Goal: Task Accomplishment & Management: Manage account settings

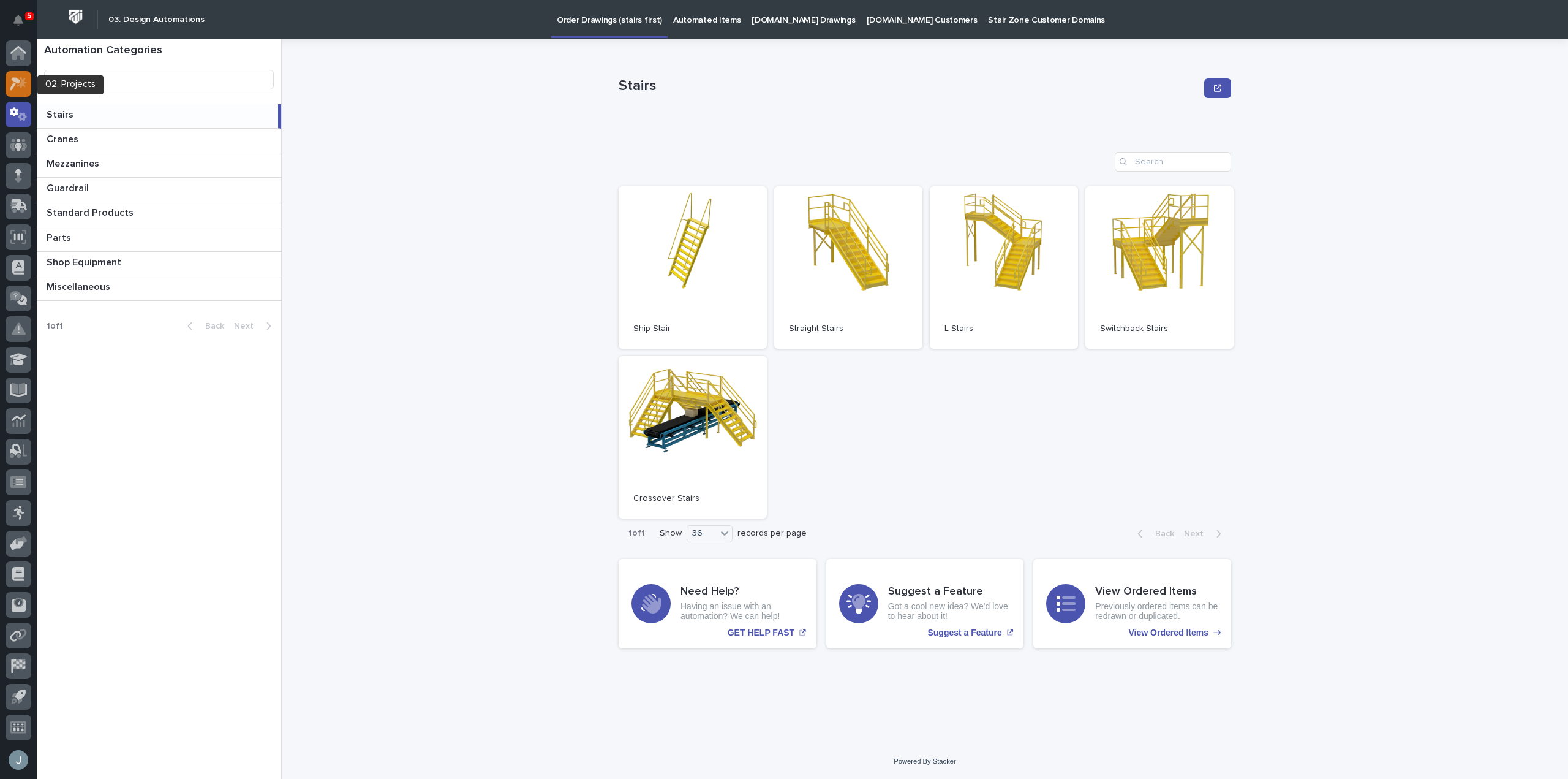
click at [25, 88] on icon at bounding box center [18, 84] width 17 height 14
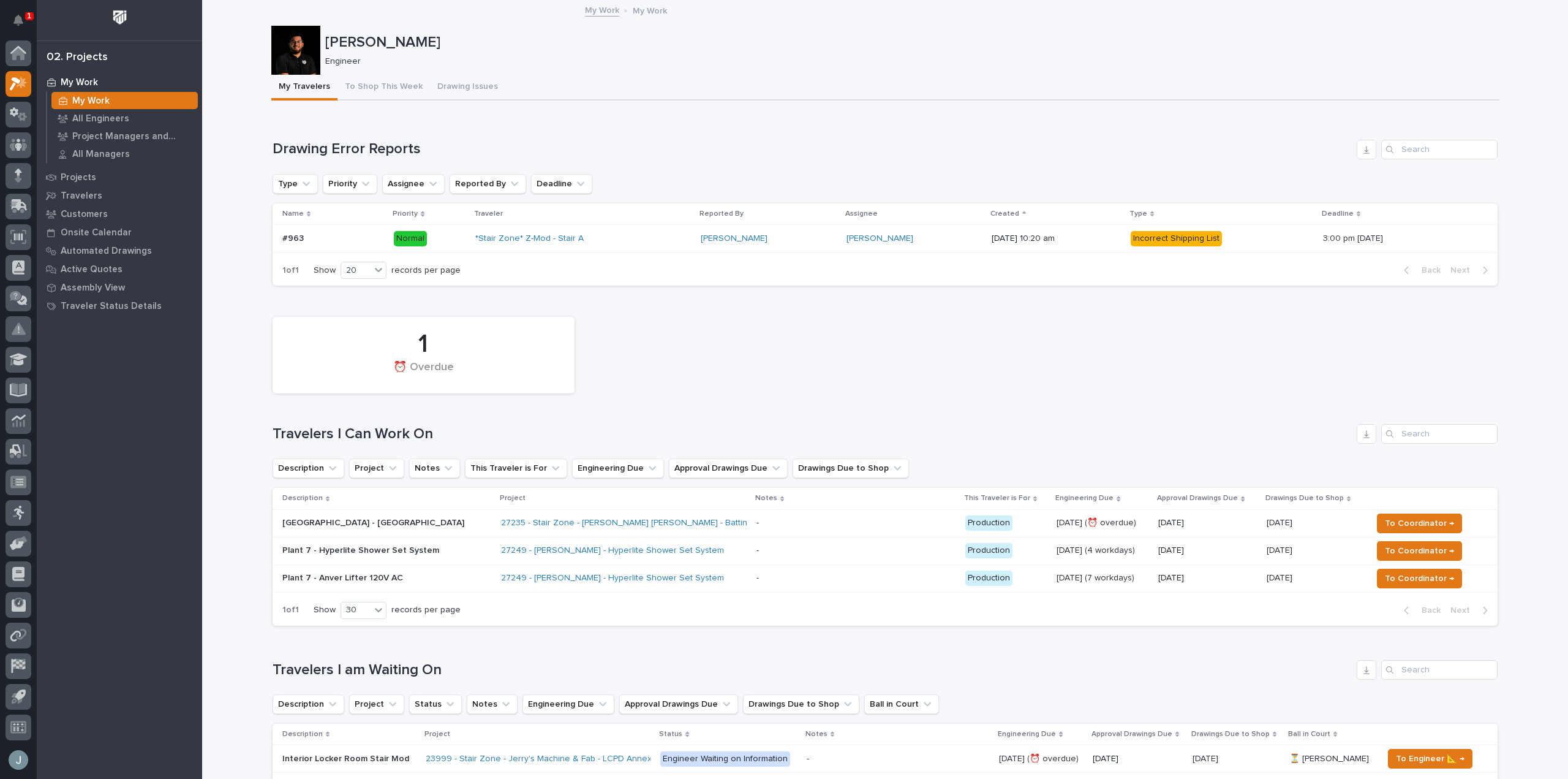
click at [690, 523] on div "27235 - Stair Zone - [PERSON_NAME] [PERSON_NAME] - Batting Cage Stairs" at bounding box center [623, 523] width 245 height 20
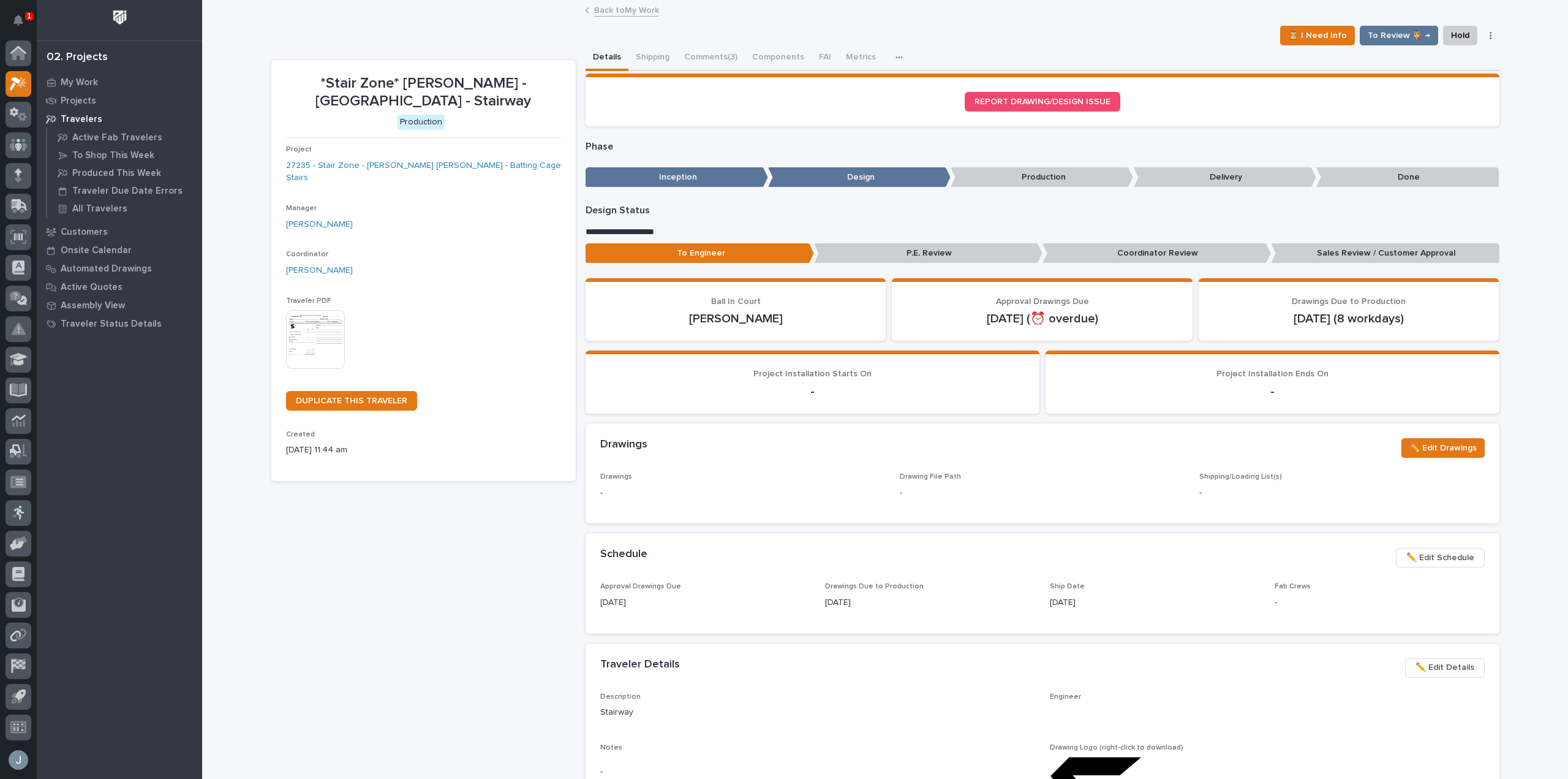
click at [704, 57] on button "Comments (3)" at bounding box center [711, 58] width 68 height 25
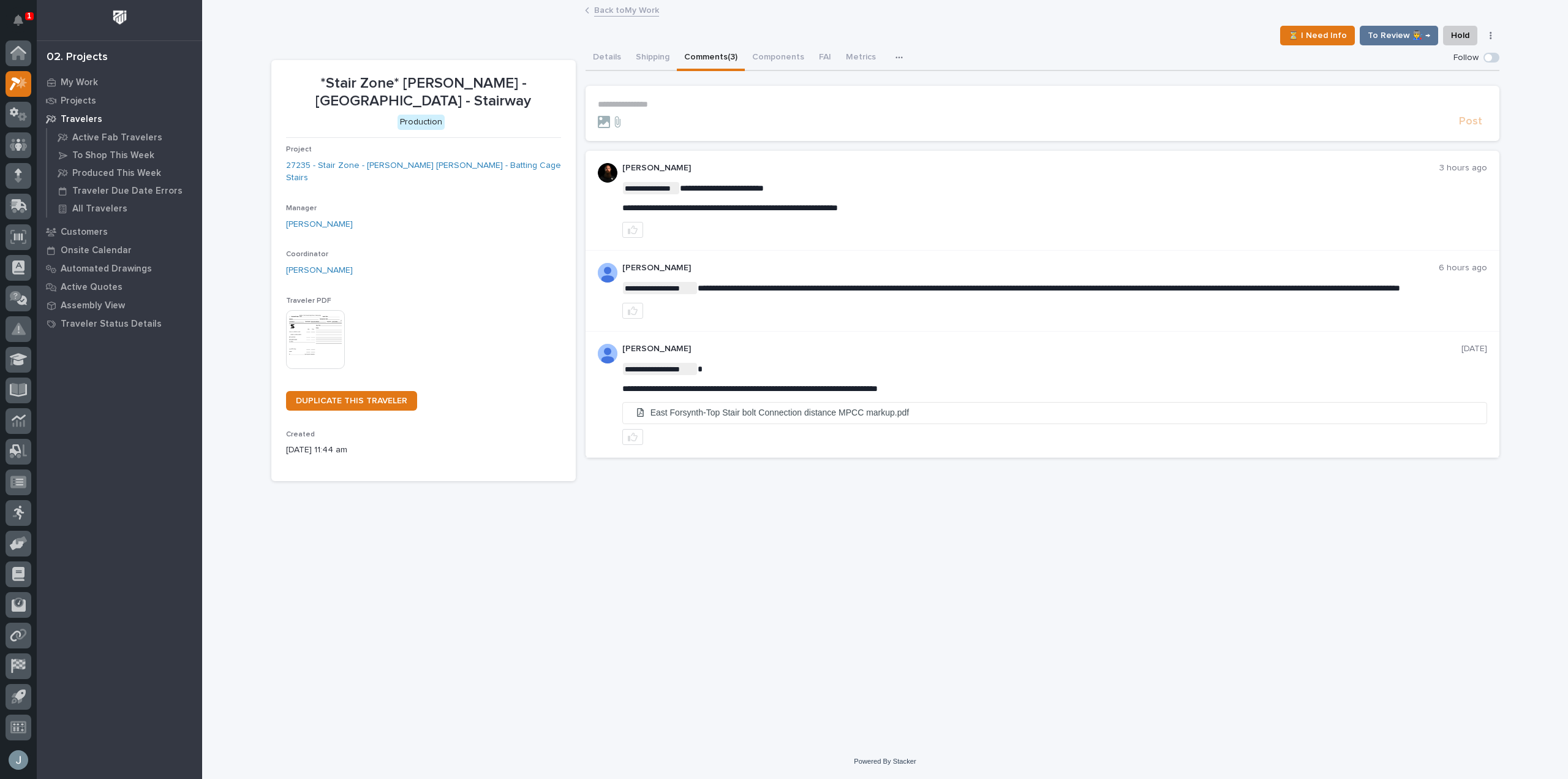
click at [737, 108] on p "**********" at bounding box center [1042, 105] width 890 height 10
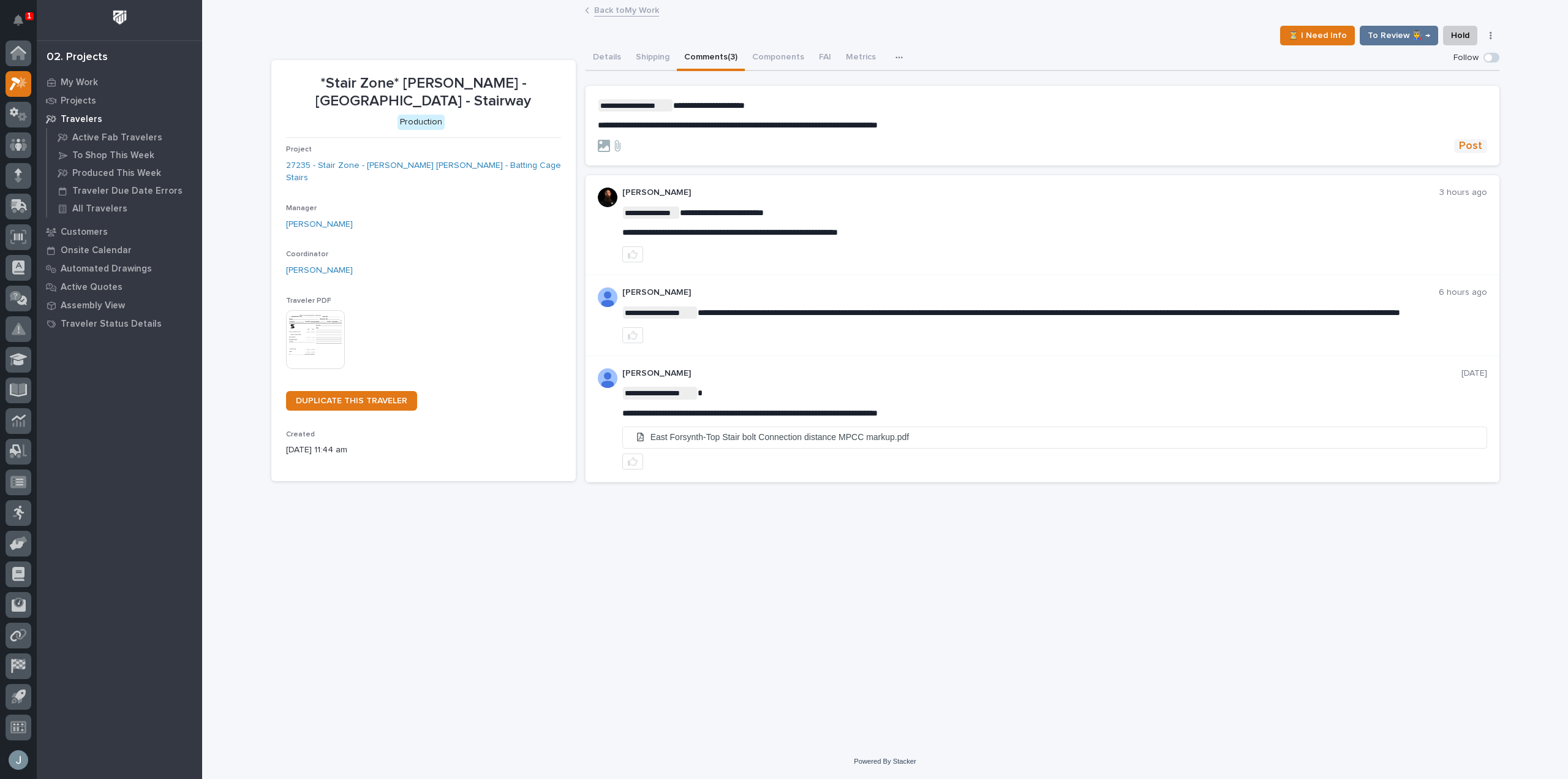
click at [1465, 142] on span "Post" at bounding box center [1470, 146] width 24 height 14
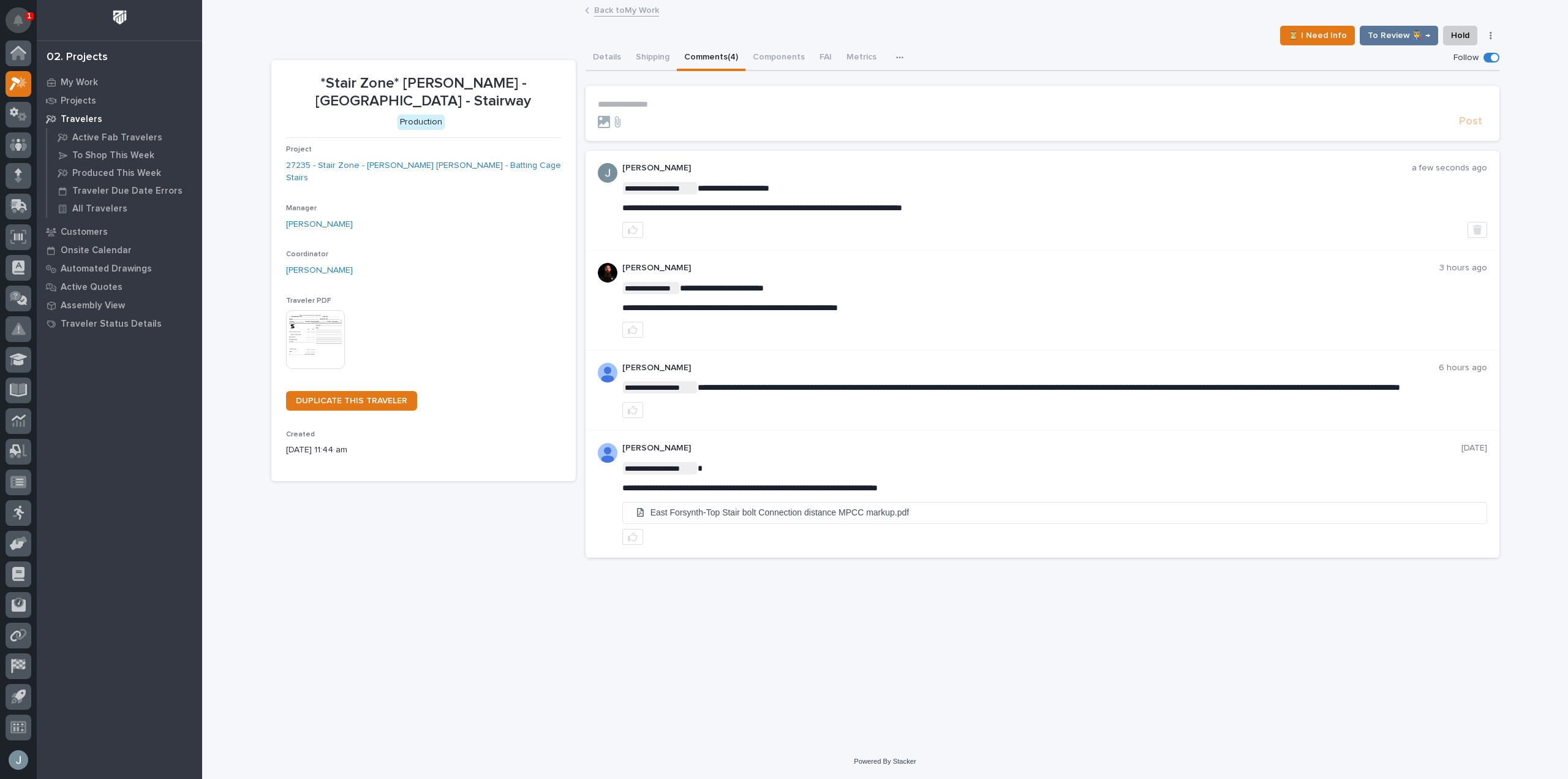
click at [27, 24] on button "Notifications" at bounding box center [17, 19] width 25 height 25
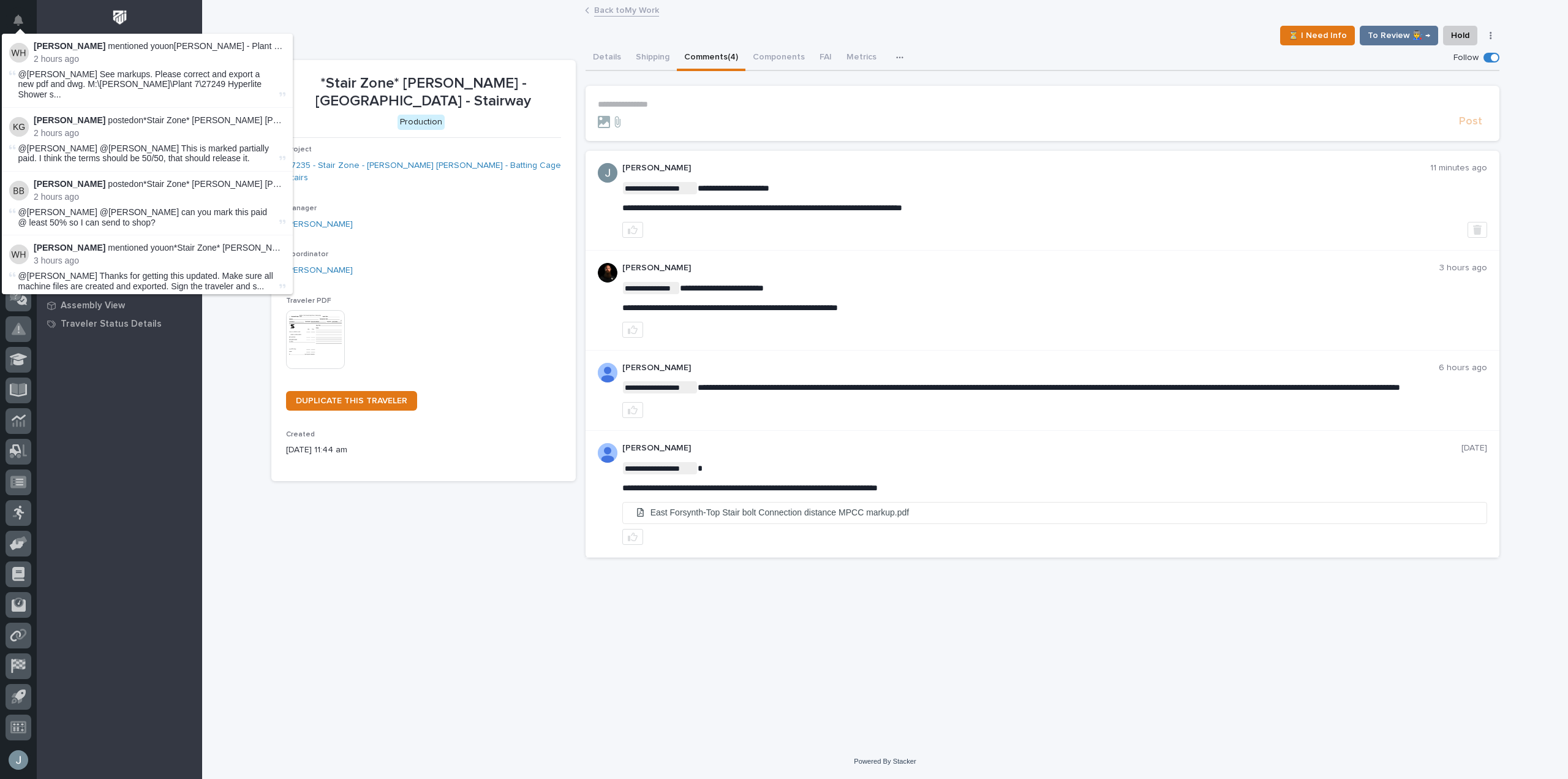
click at [431, 658] on div "**********" at bounding box center [885, 357] width 1240 height 712
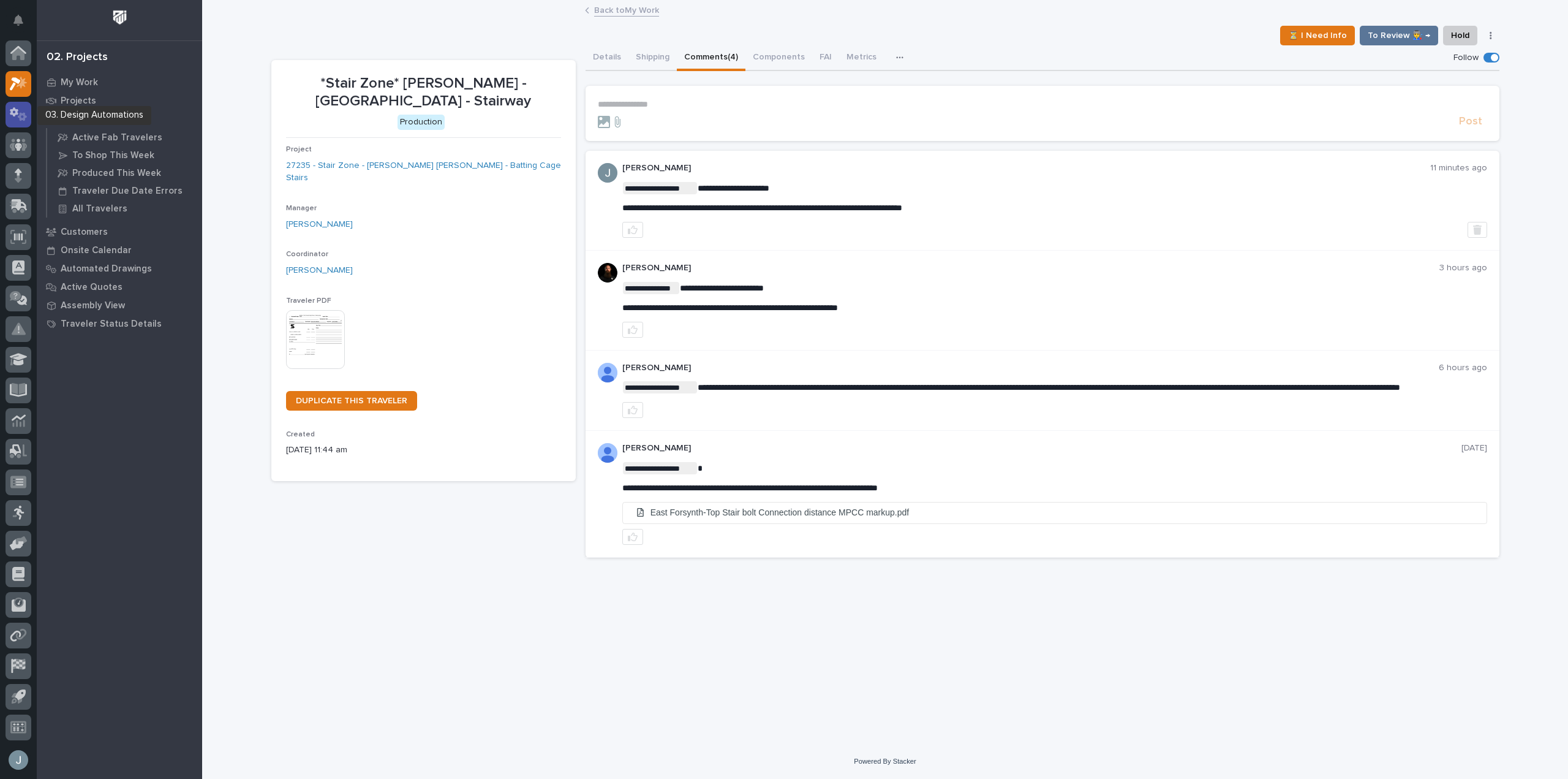
click at [13, 122] on div at bounding box center [17, 114] width 25 height 25
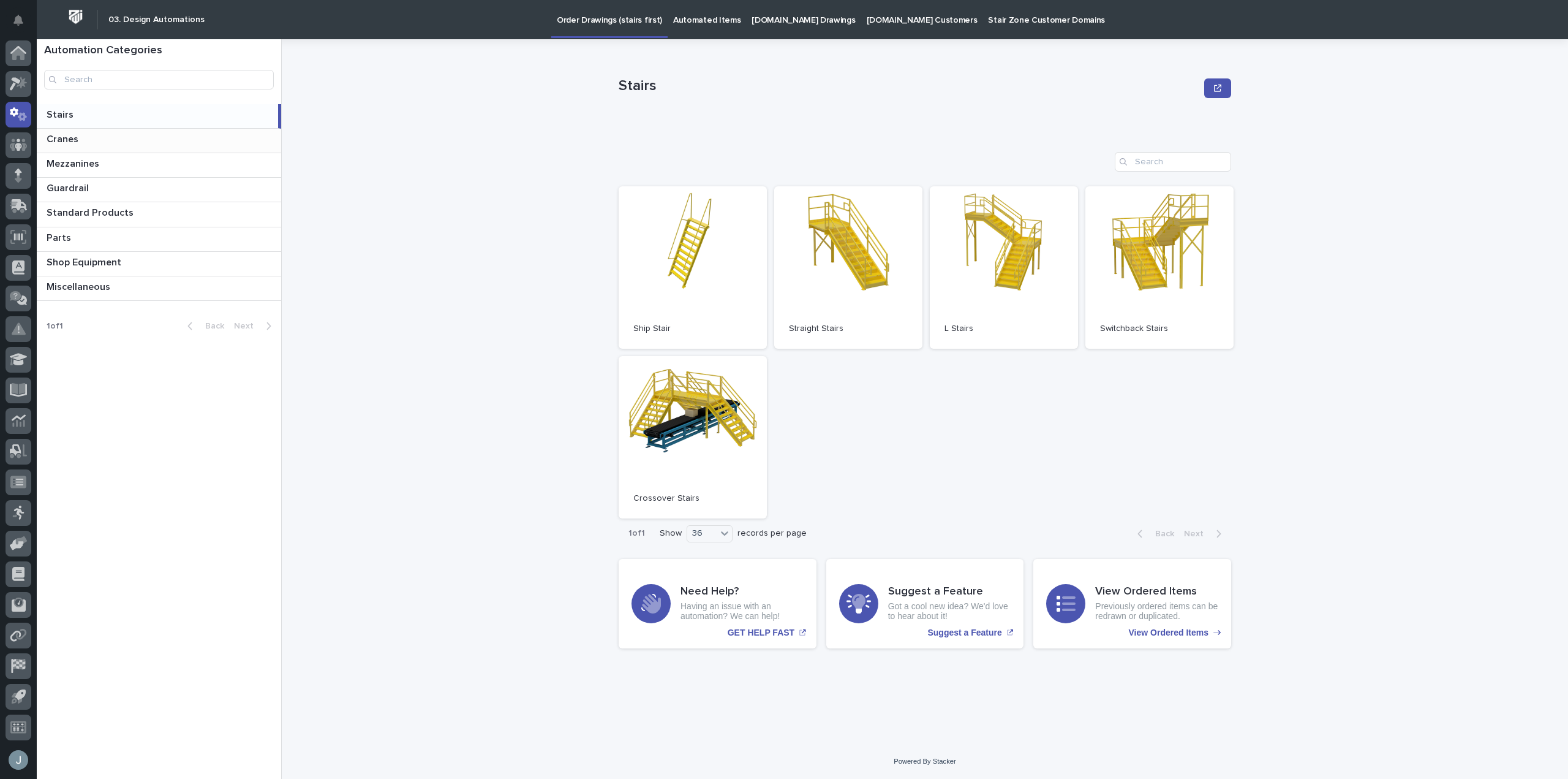
click at [109, 140] on p at bounding box center [160, 139] width 229 height 11
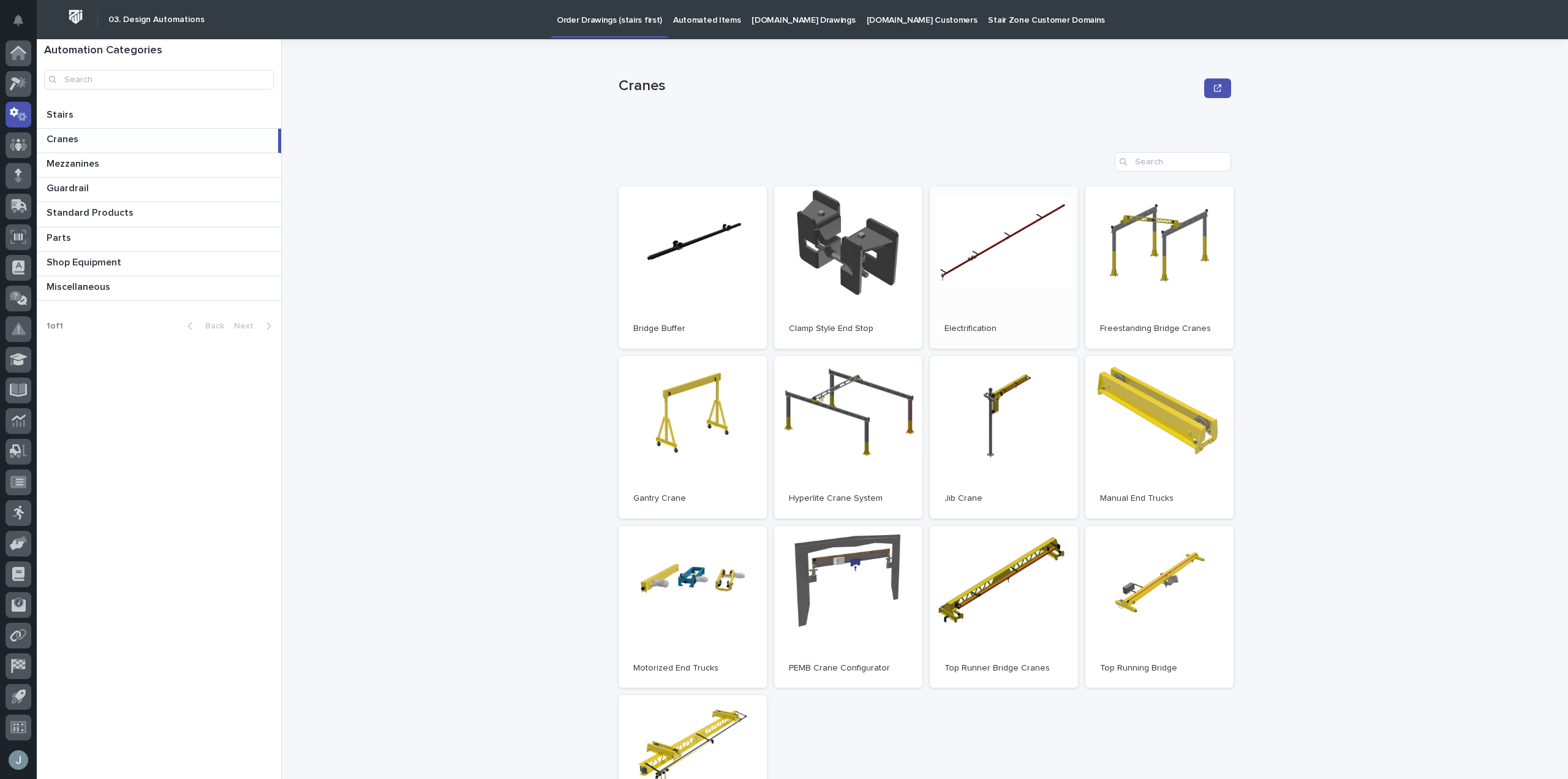
click at [971, 262] on link "Open" at bounding box center [1004, 267] width 148 height 162
click at [16, 91] on div at bounding box center [17, 83] width 25 height 25
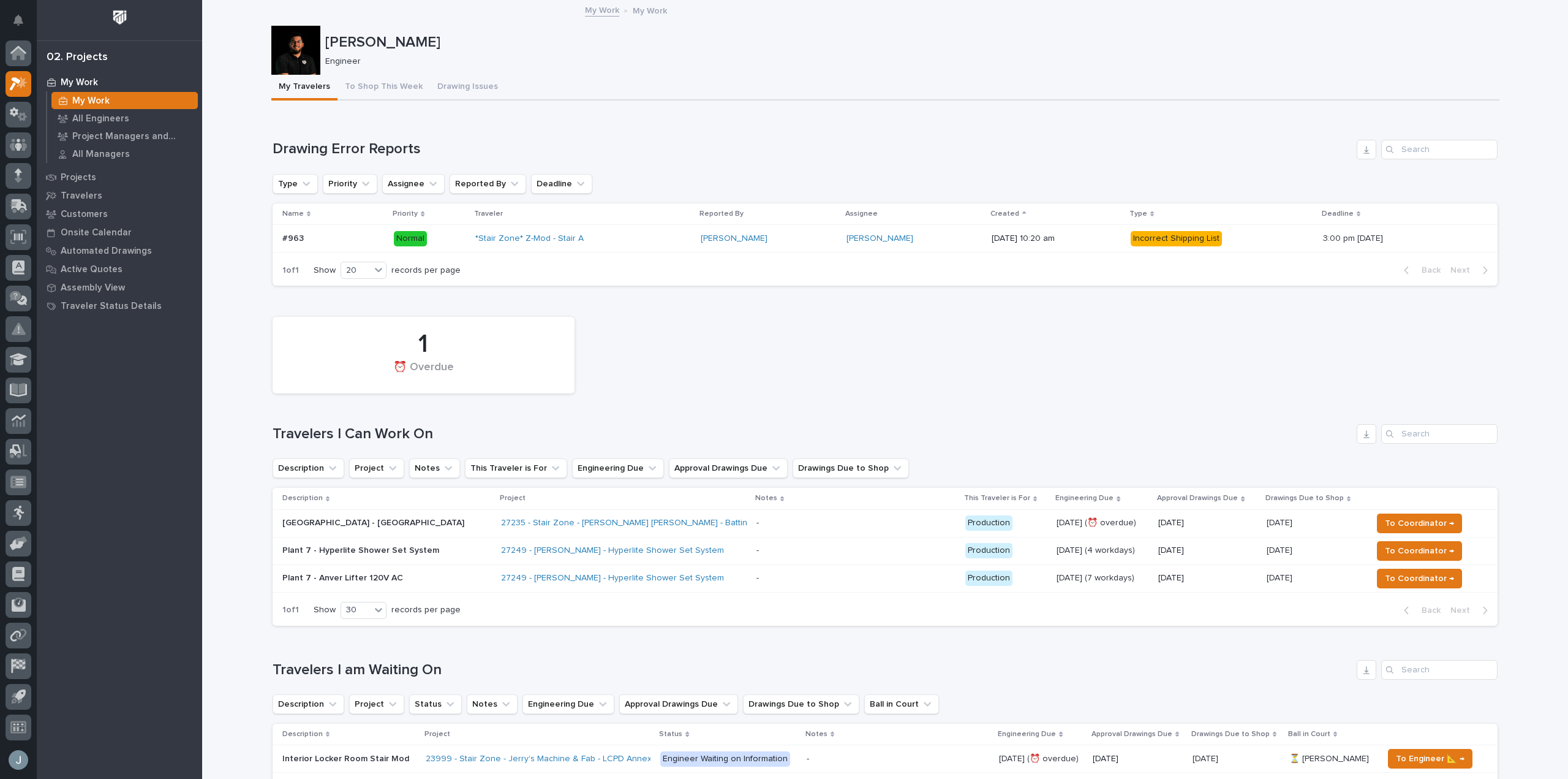
click at [700, 524] on div "27235 - Stair Zone - [PERSON_NAME] [PERSON_NAME] - Batting Cage Stairs" at bounding box center [623, 523] width 245 height 20
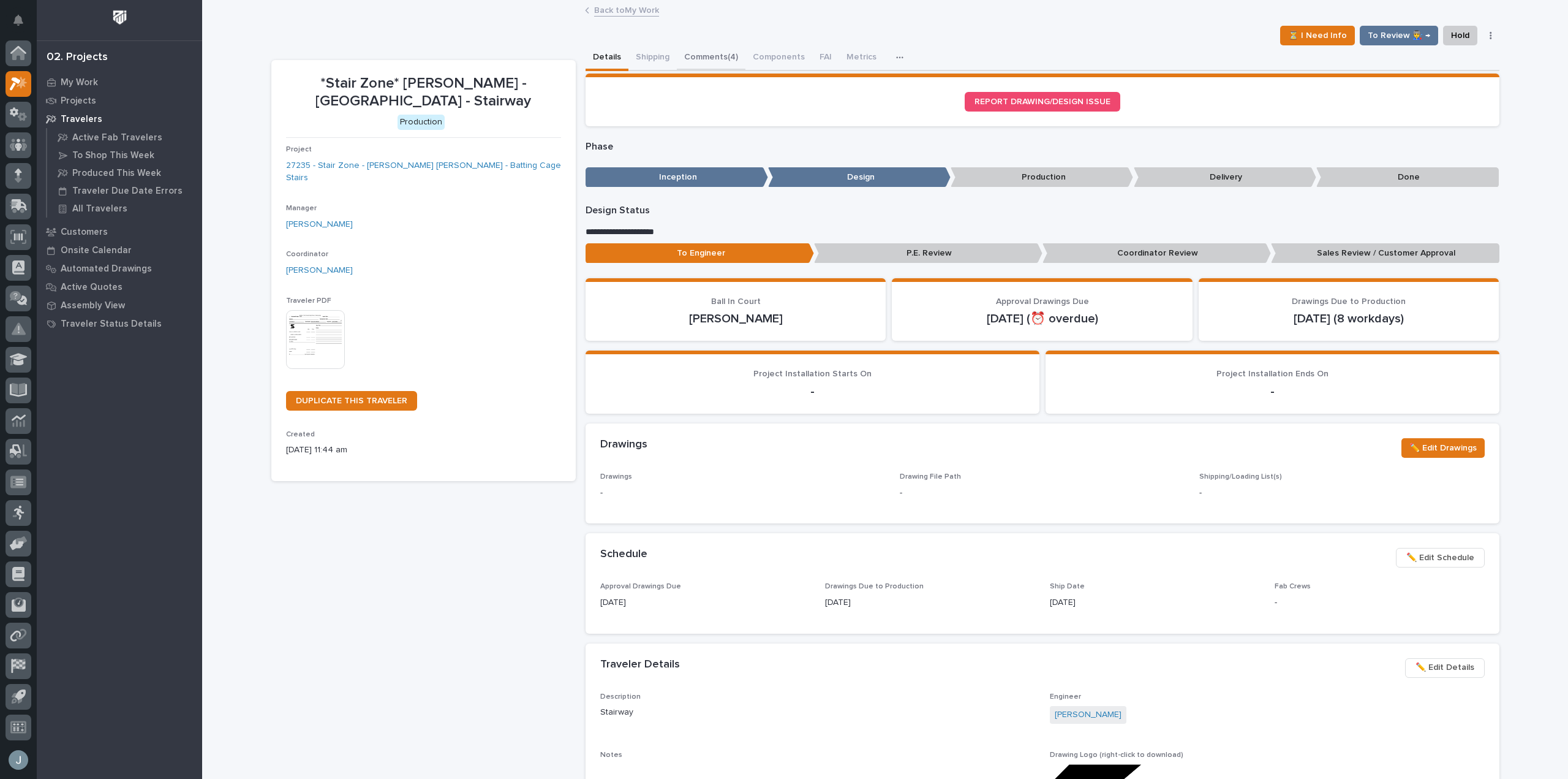
click at [696, 50] on button "Comments (4)" at bounding box center [711, 58] width 69 height 25
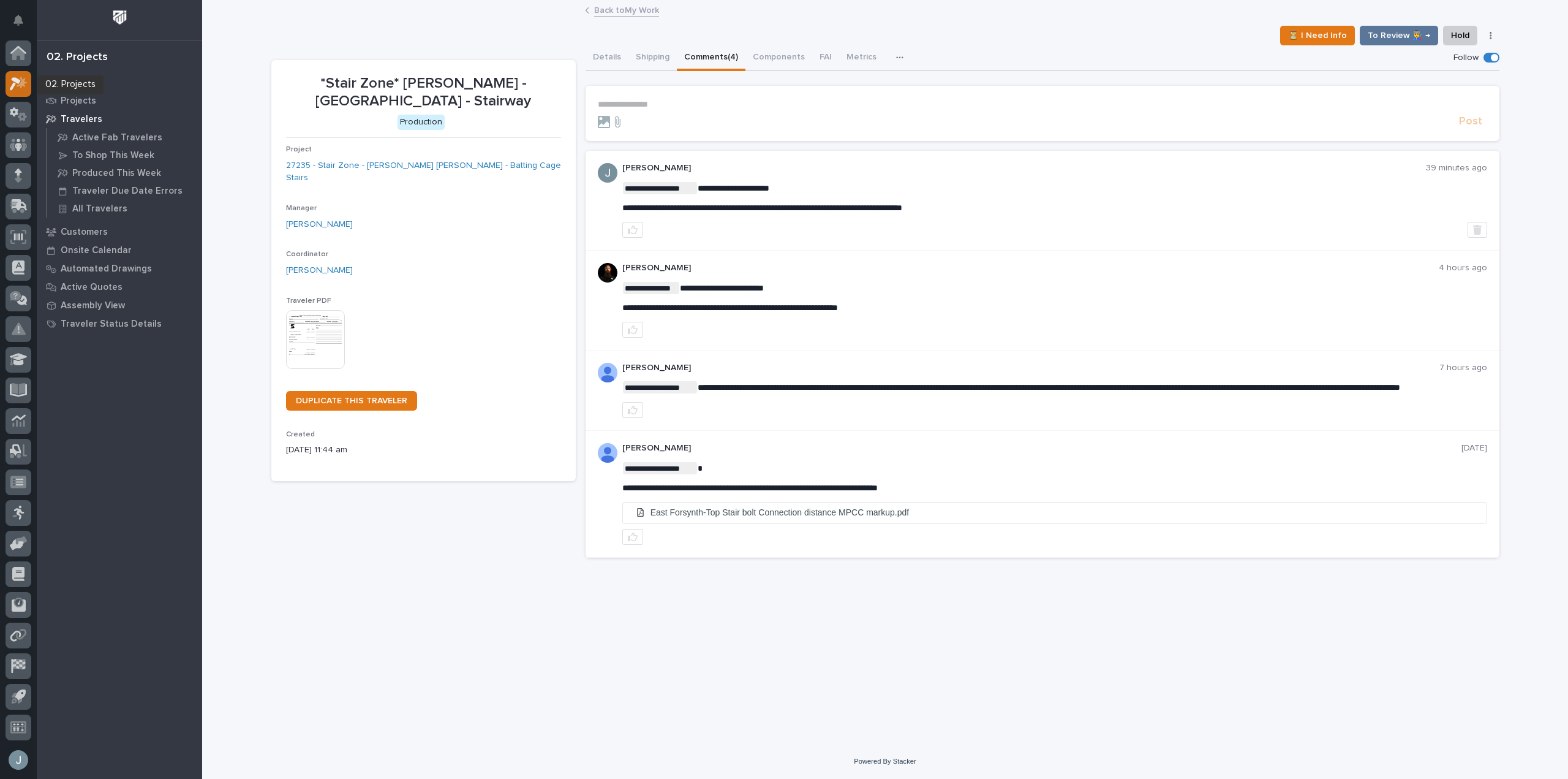
click at [25, 85] on icon at bounding box center [22, 82] width 10 height 12
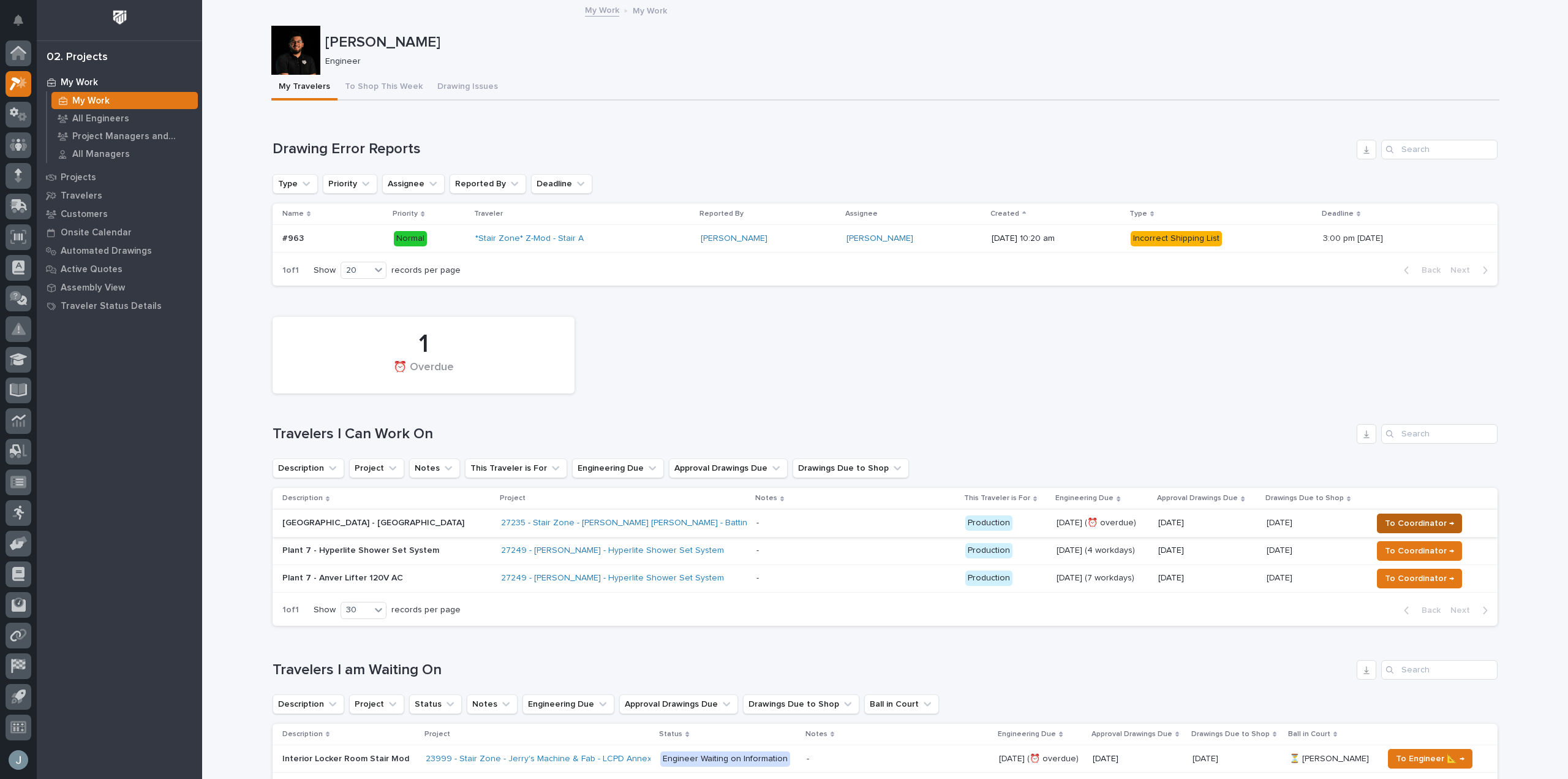
click at [1423, 522] on span "To Coordinator →" at bounding box center [1419, 523] width 69 height 15
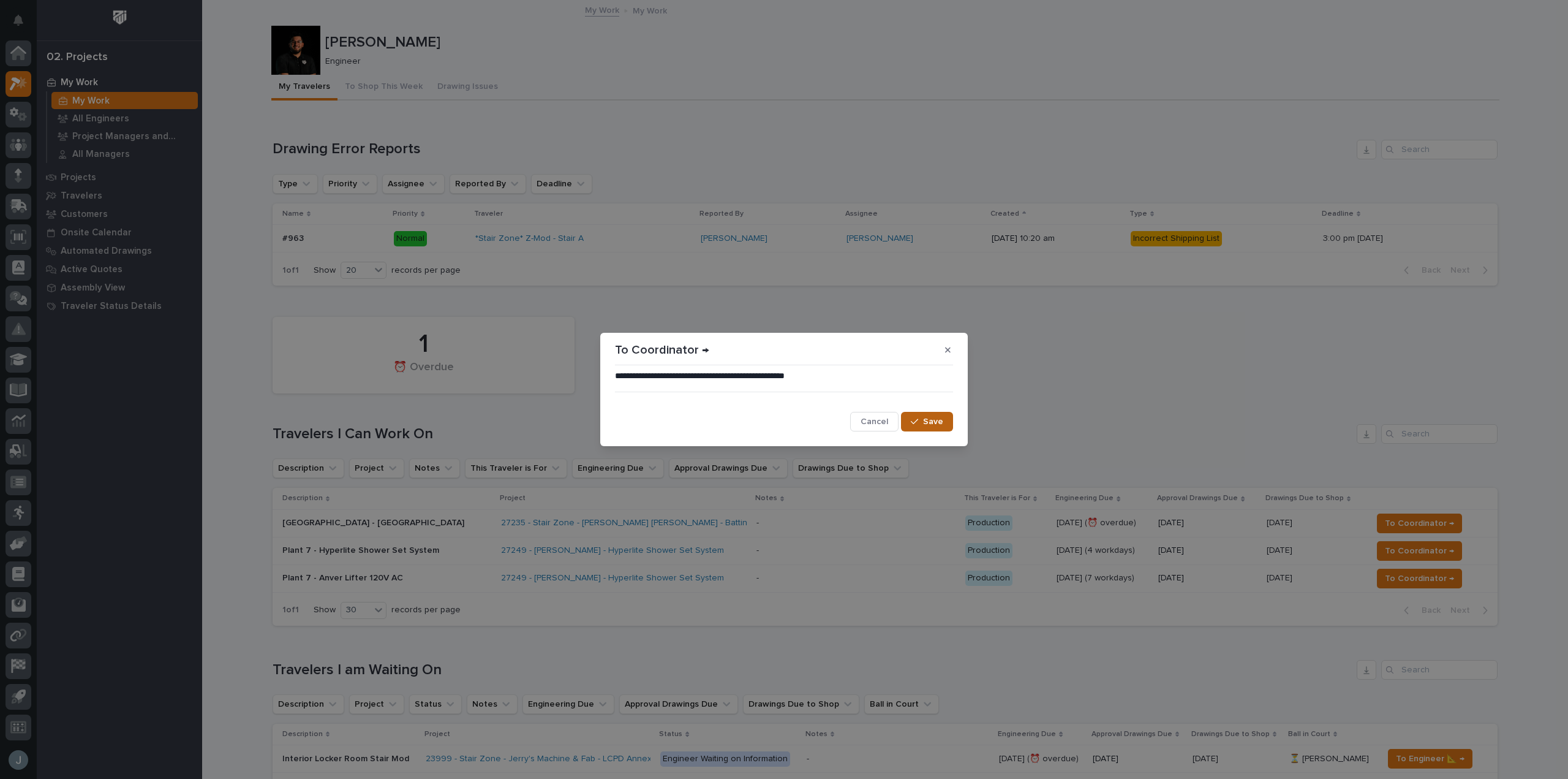
click at [926, 427] on button "Save" at bounding box center [927, 421] width 52 height 19
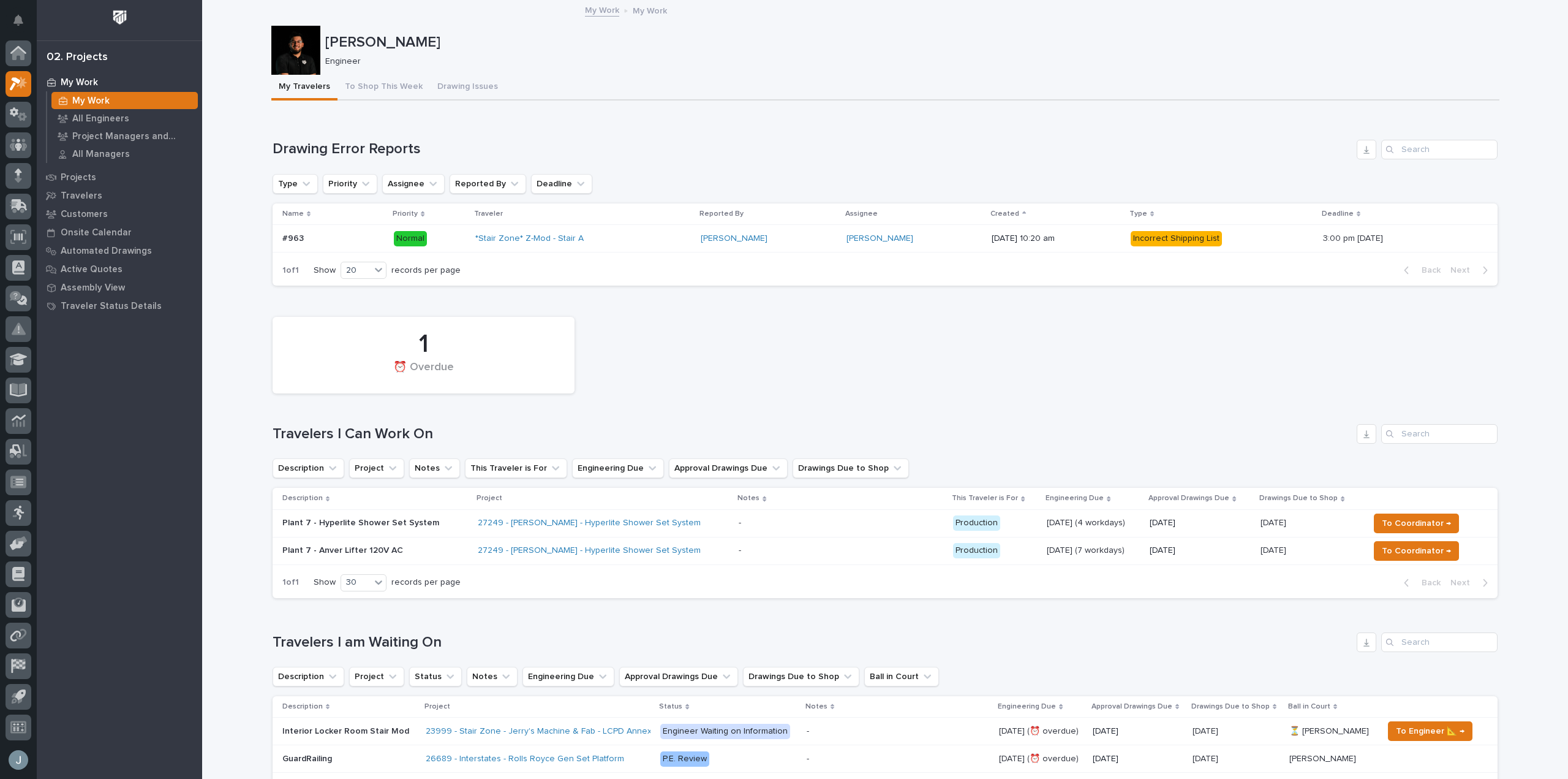
click at [691, 520] on div "27249 - [PERSON_NAME] - Hyperlite Shower Set System" at bounding box center [603, 523] width 252 height 20
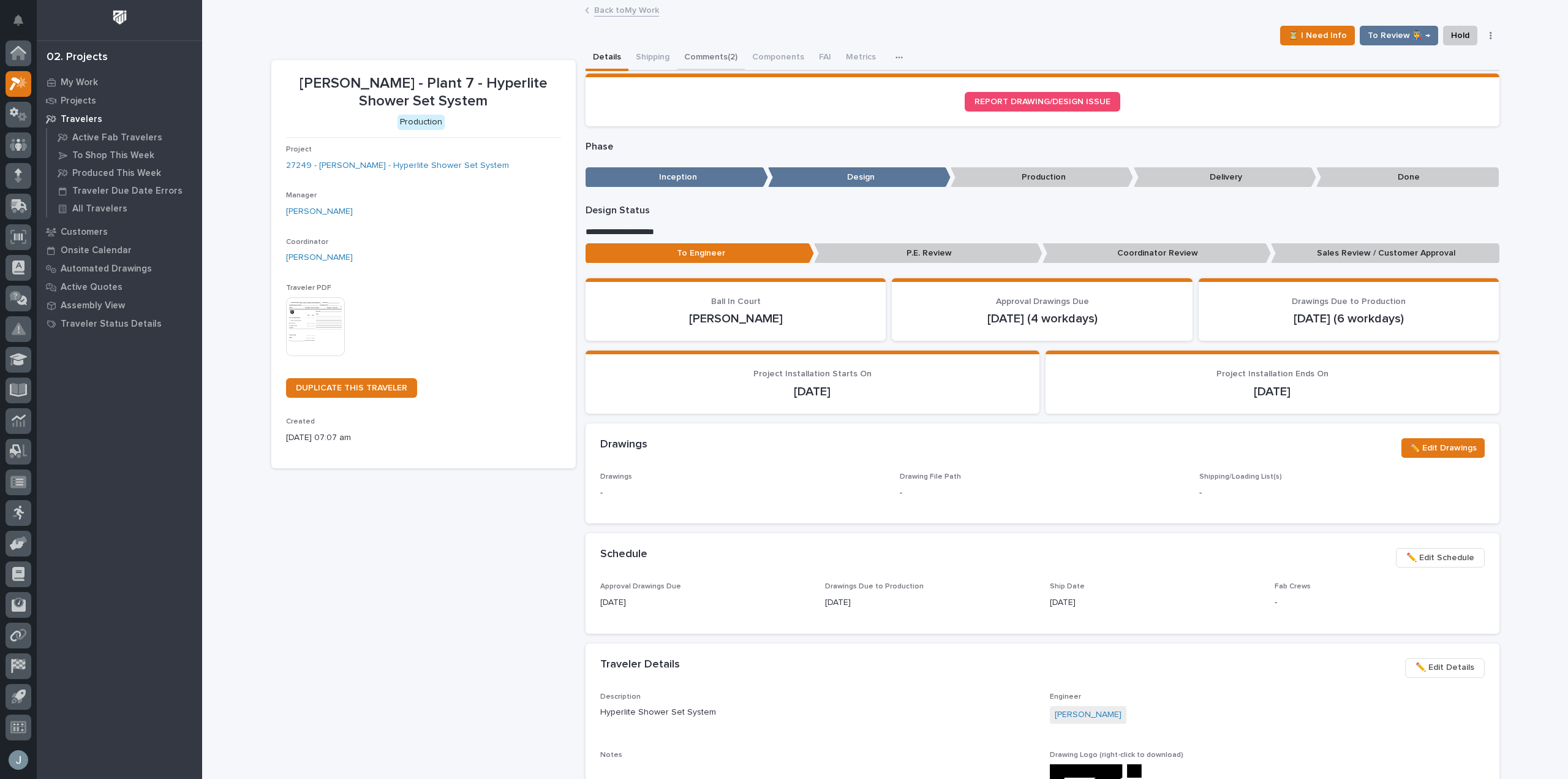
click at [700, 46] on button "Comments (2)" at bounding box center [711, 58] width 68 height 25
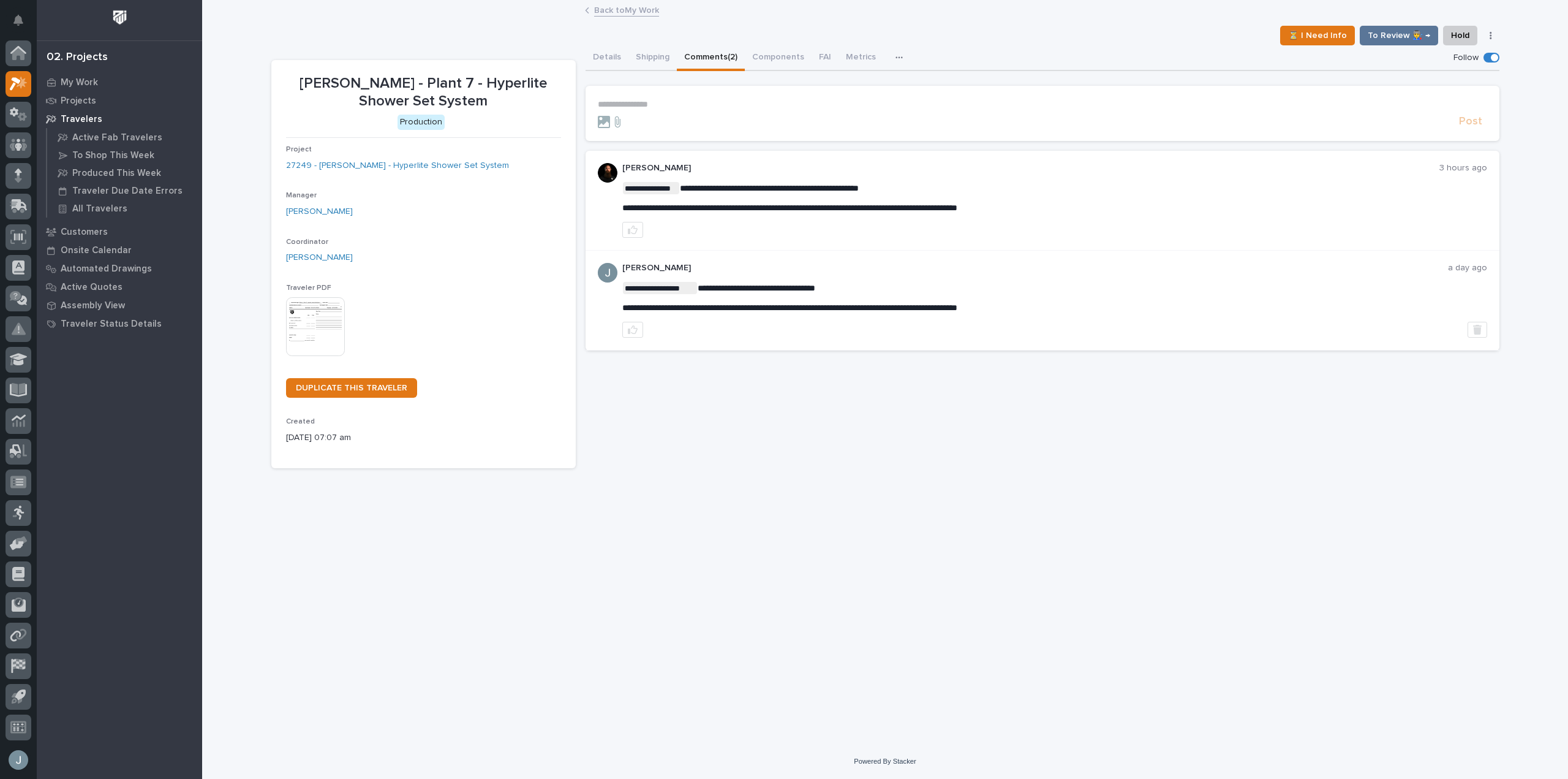
click at [700, 104] on p "**********" at bounding box center [1042, 105] width 890 height 10
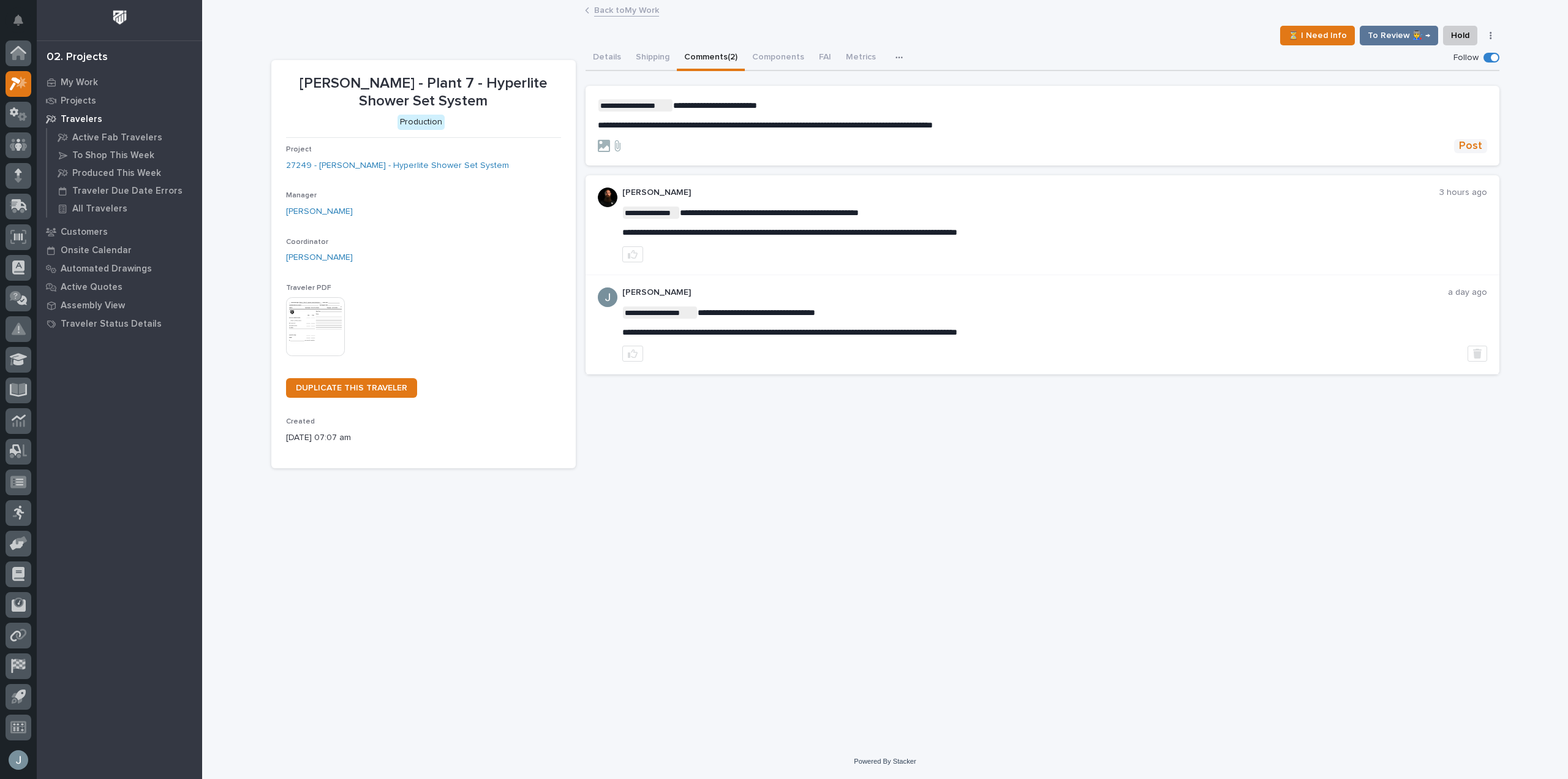
click at [1473, 147] on span "Post" at bounding box center [1470, 146] width 24 height 14
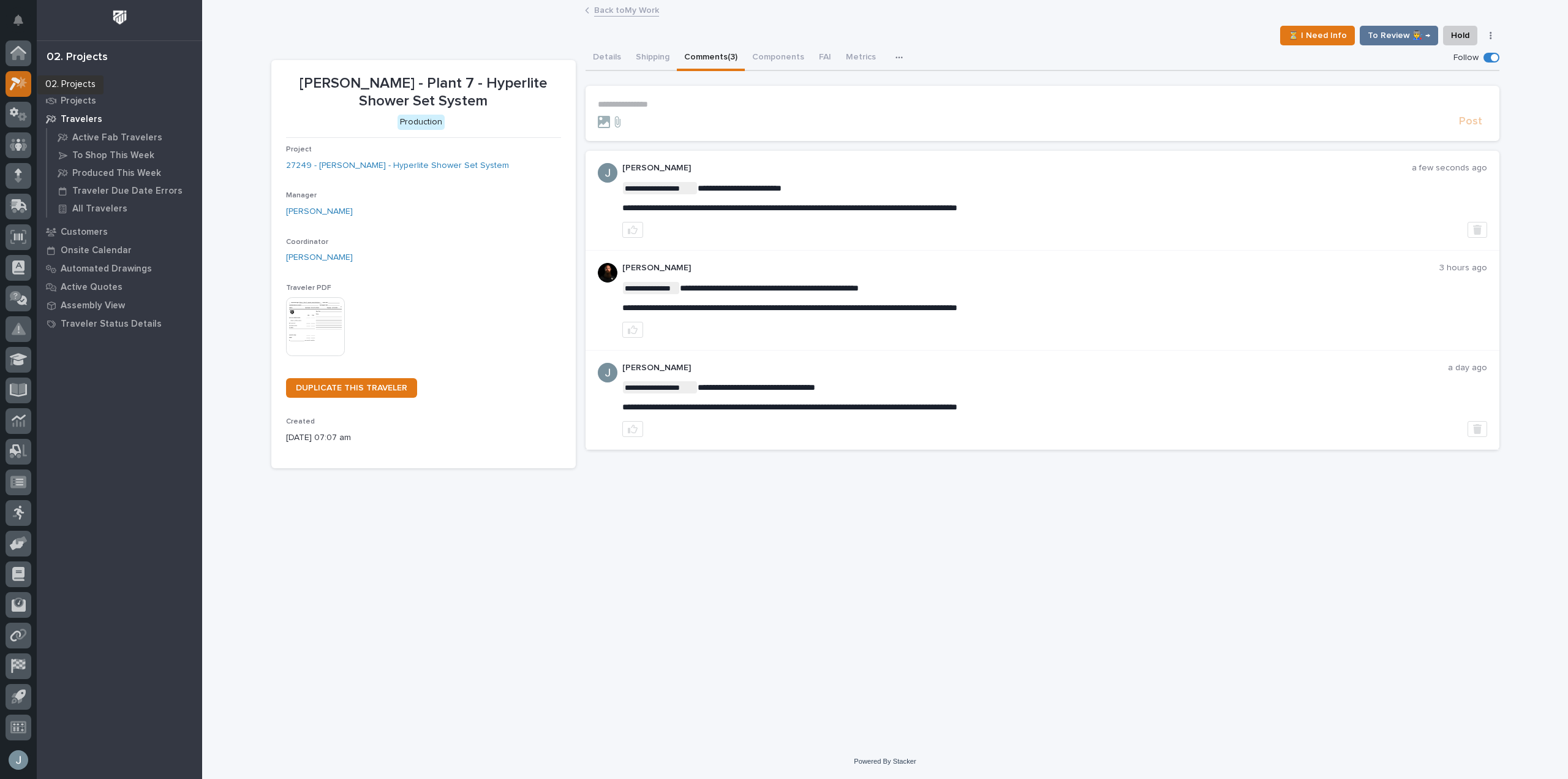
click at [15, 79] on icon at bounding box center [15, 83] width 11 height 13
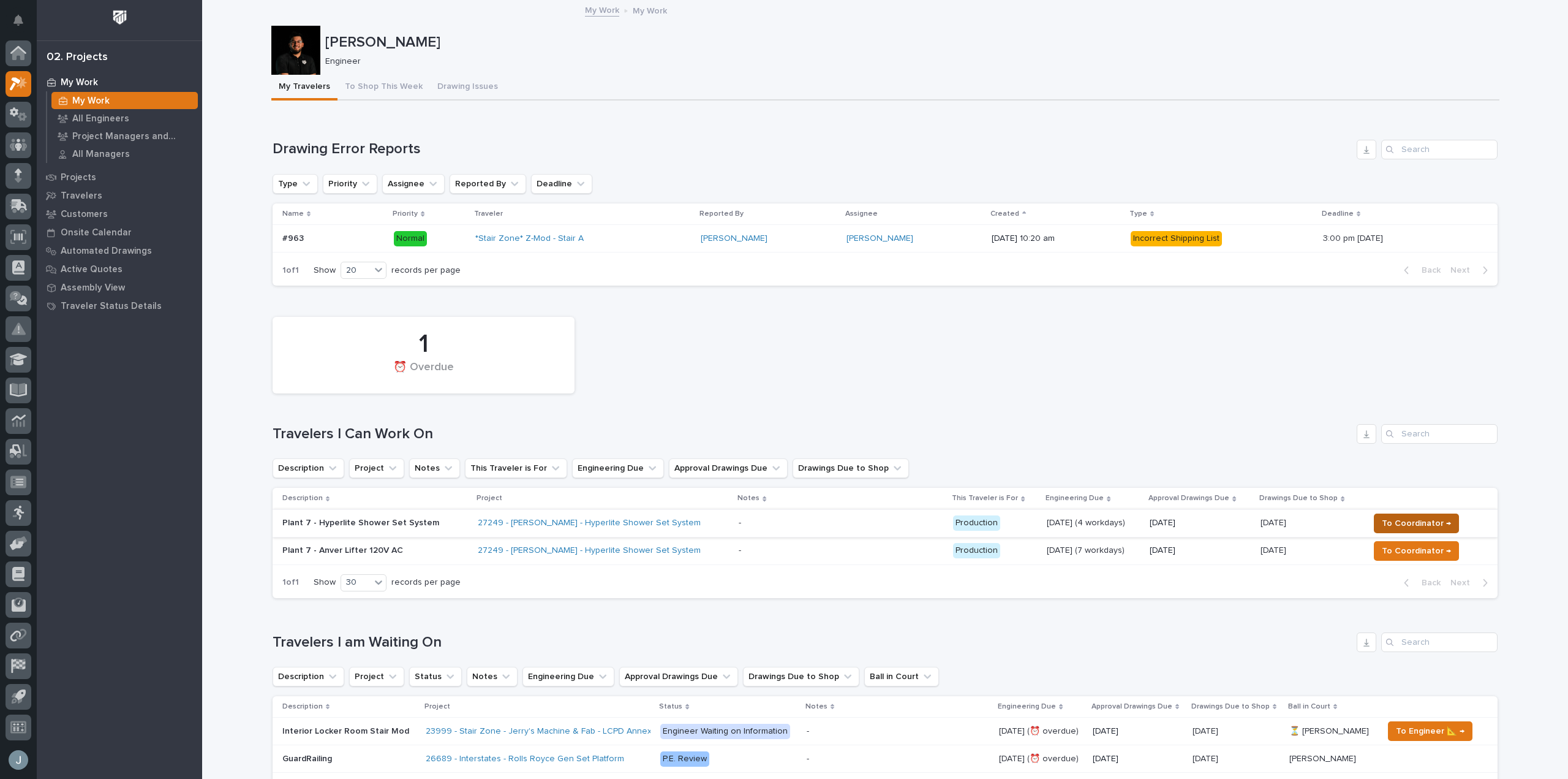
click at [1423, 526] on span "To Coordinator →" at bounding box center [1415, 523] width 69 height 15
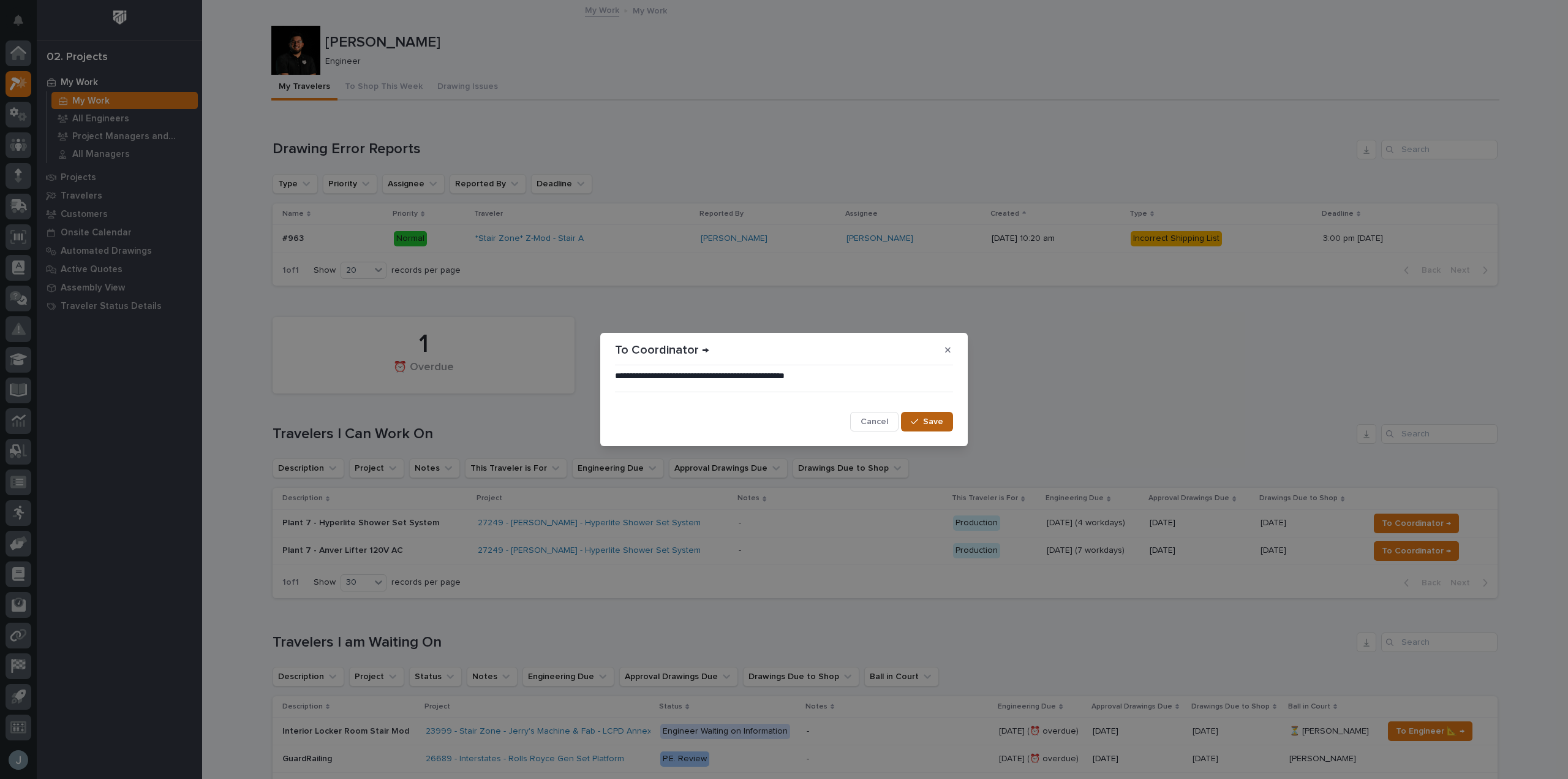
click at [938, 419] on span "Save" at bounding box center [932, 421] width 20 height 11
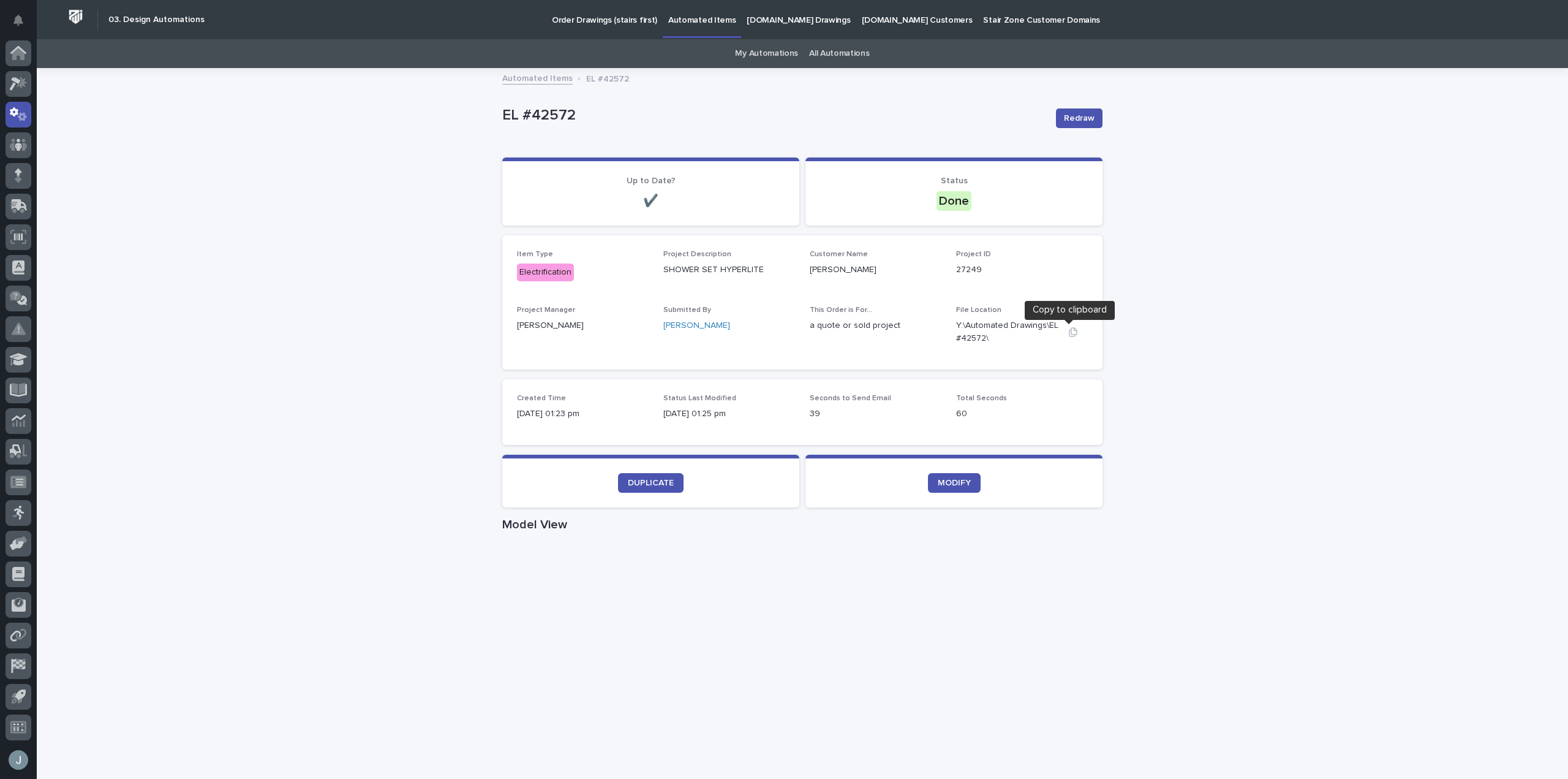
click at [1073, 332] on icon "button" at bounding box center [1073, 331] width 9 height 10
click at [1060, 332] on button "button" at bounding box center [1073, 331] width 30 height 10
